Goal: Transaction & Acquisition: Purchase product/service

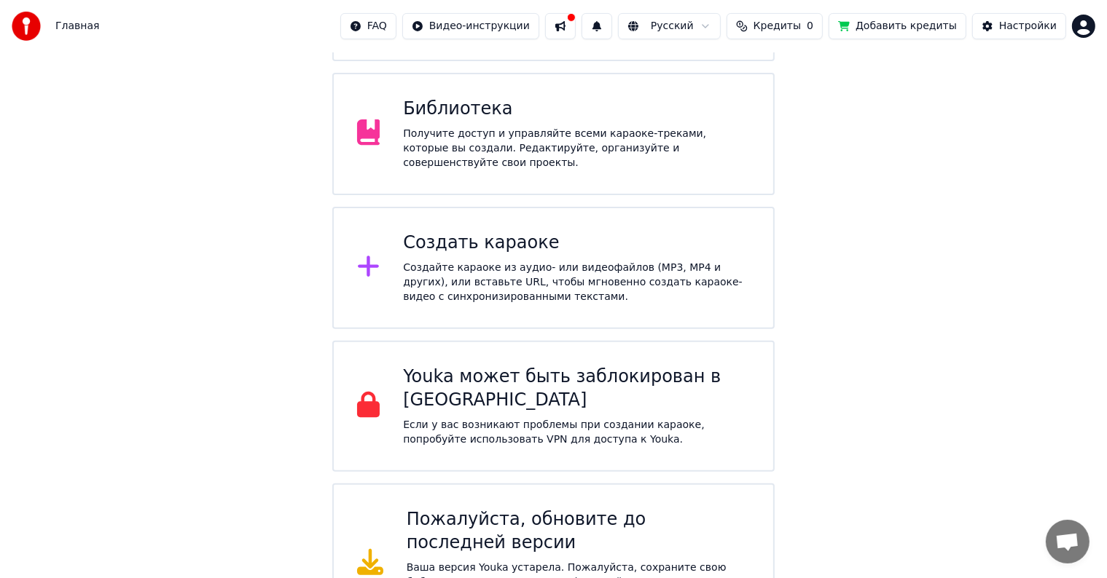
scroll to position [401, 0]
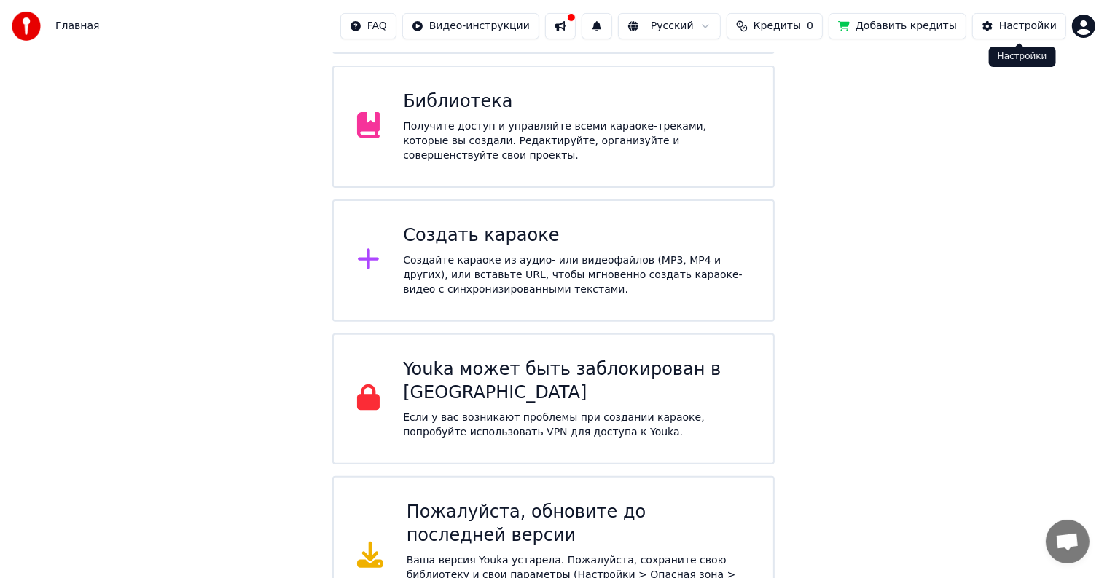
click at [999, 25] on button "Настройки" at bounding box center [1019, 26] width 94 height 26
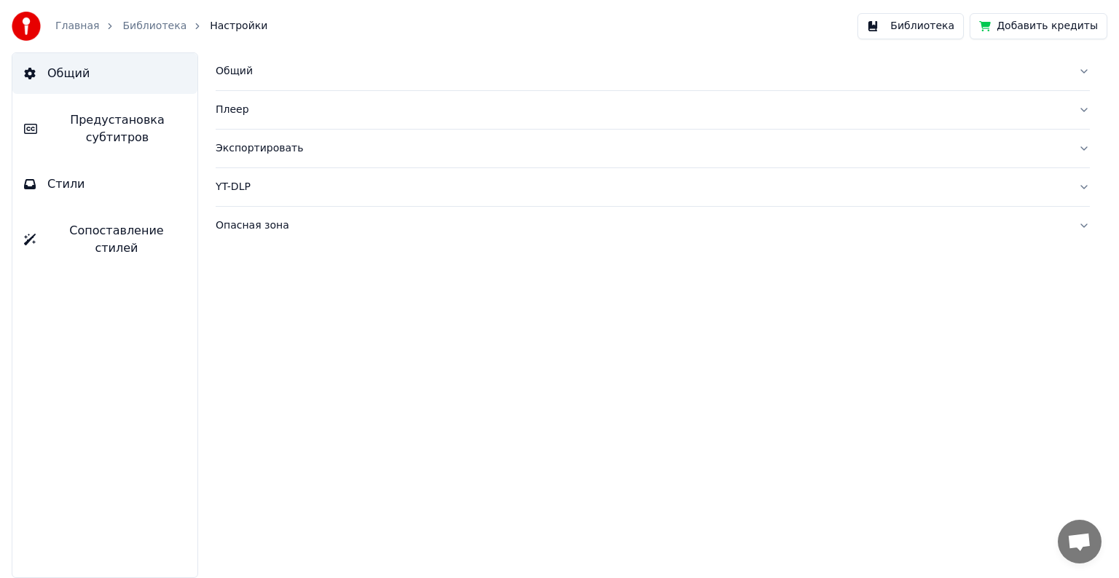
click at [908, 29] on button "Библиотека" at bounding box center [910, 26] width 106 height 26
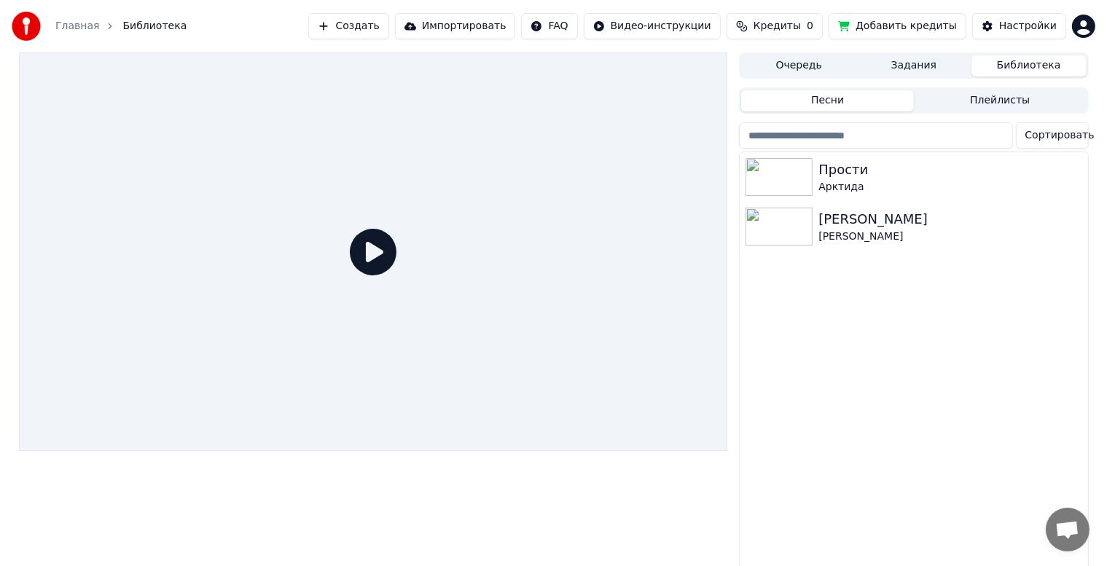
click at [79, 26] on link "Главная" at bounding box center [77, 26] width 44 height 15
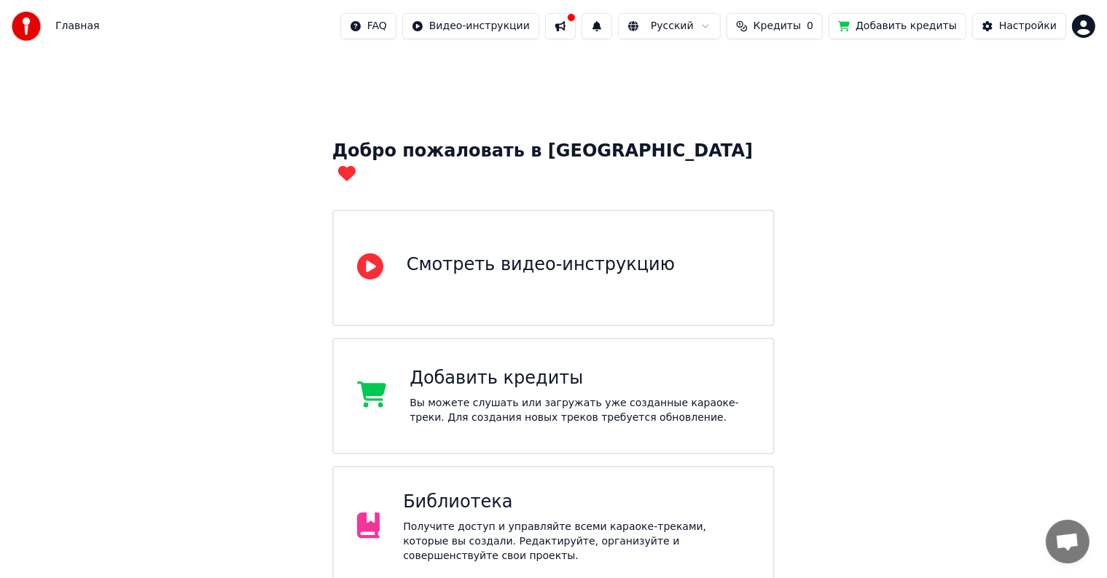
click at [565, 34] on button at bounding box center [560, 26] width 31 height 26
click at [1086, 31] on html "Главная FAQ Видео-инструкции Русский Кредиты 0 Добавить кредиты Настройки Добро…" at bounding box center [553, 518] width 1107 height 1037
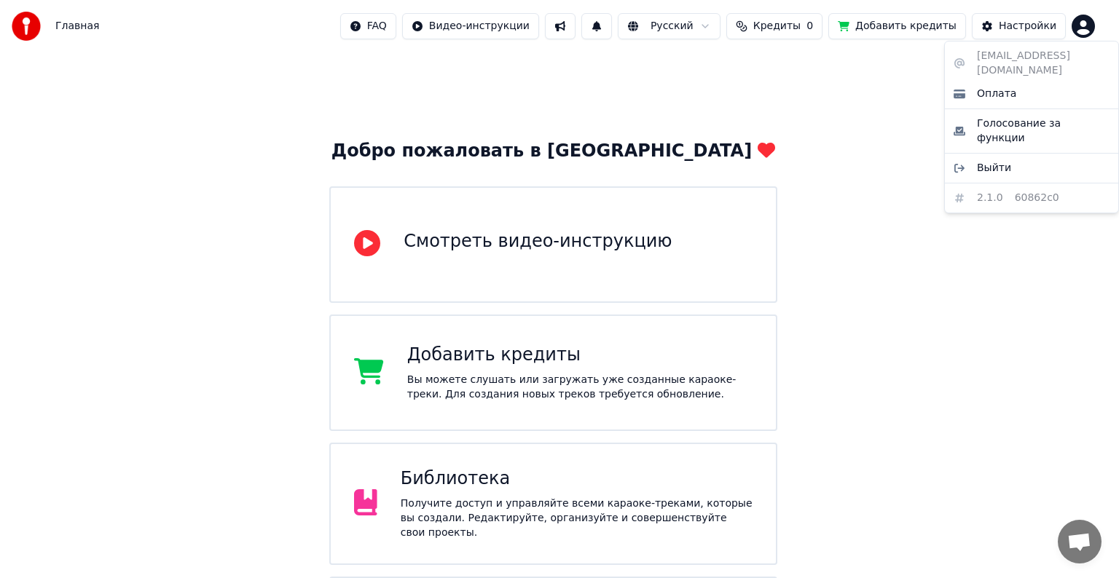
click at [1005, 225] on html "Главная FAQ Видео-инструкции Русский Кредиты 0 Добавить кредиты Настройки Добро…" at bounding box center [559, 507] width 1119 height 1014
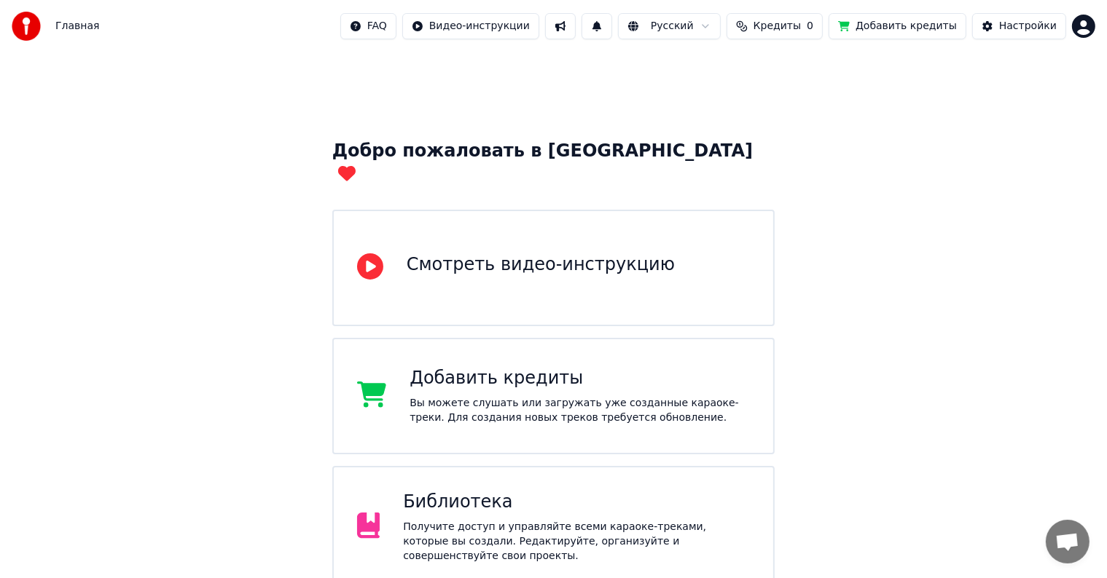
click at [909, 28] on button "Добавить кредиты" at bounding box center [897, 26] width 138 height 26
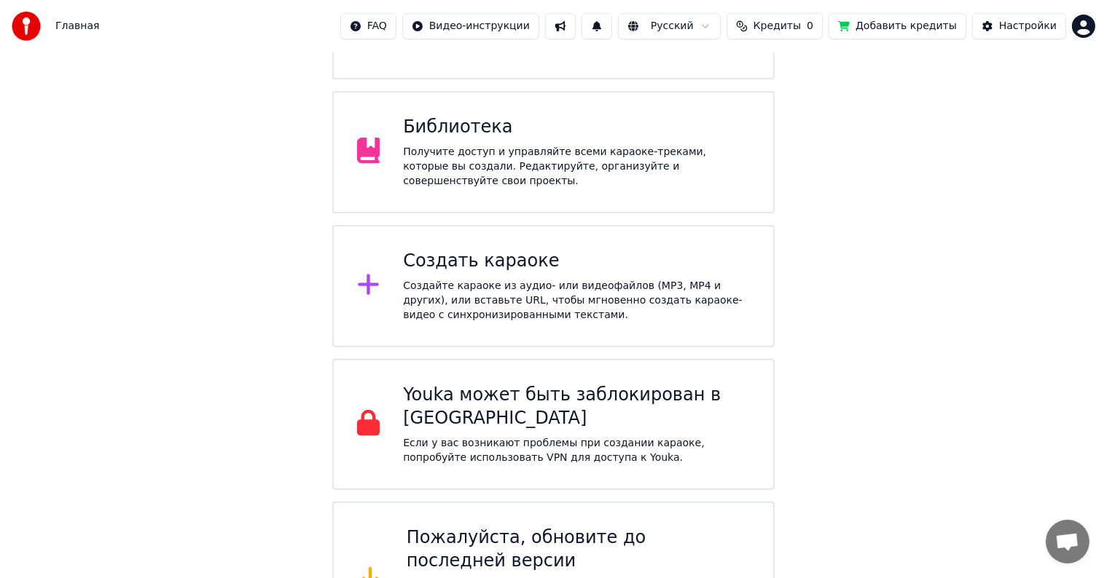
scroll to position [401, 0]
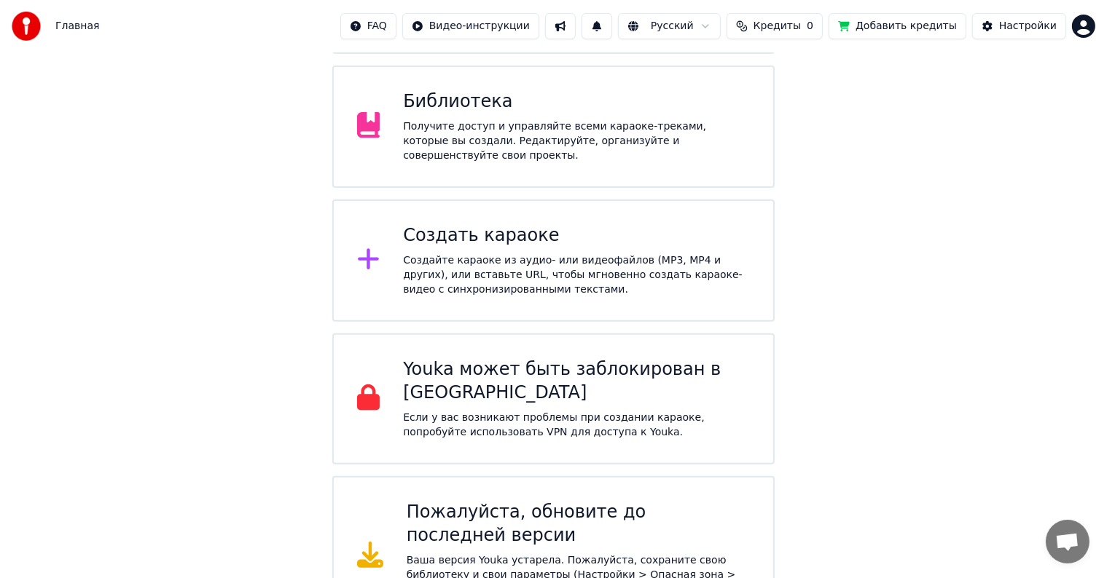
click at [554, 501] on div "Пожалуйста, обновите до последней версии" at bounding box center [579, 524] width 344 height 47
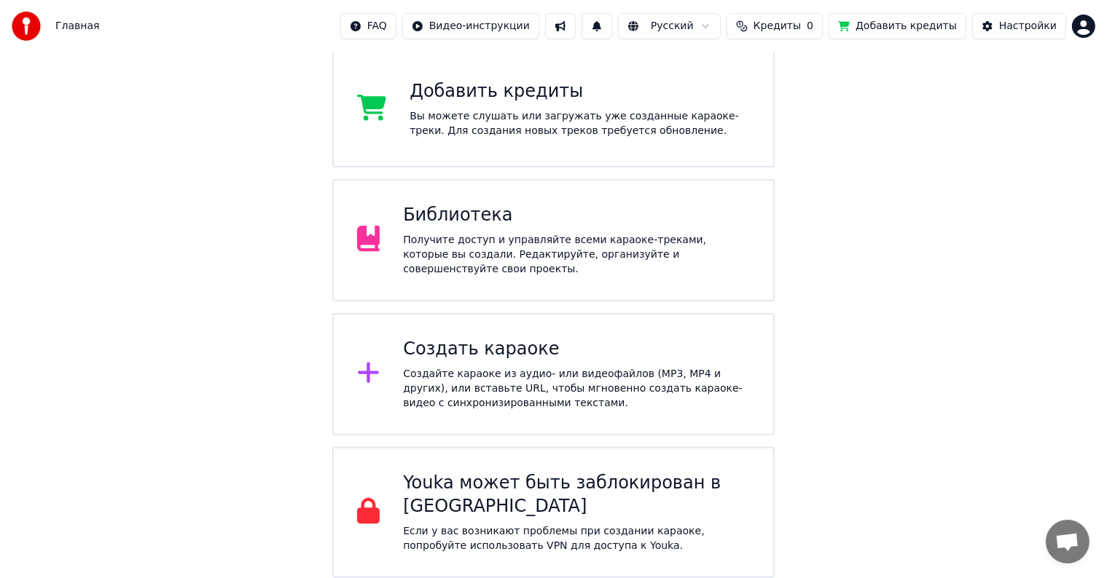
scroll to position [243, 0]
